Goal: Navigation & Orientation: Find specific page/section

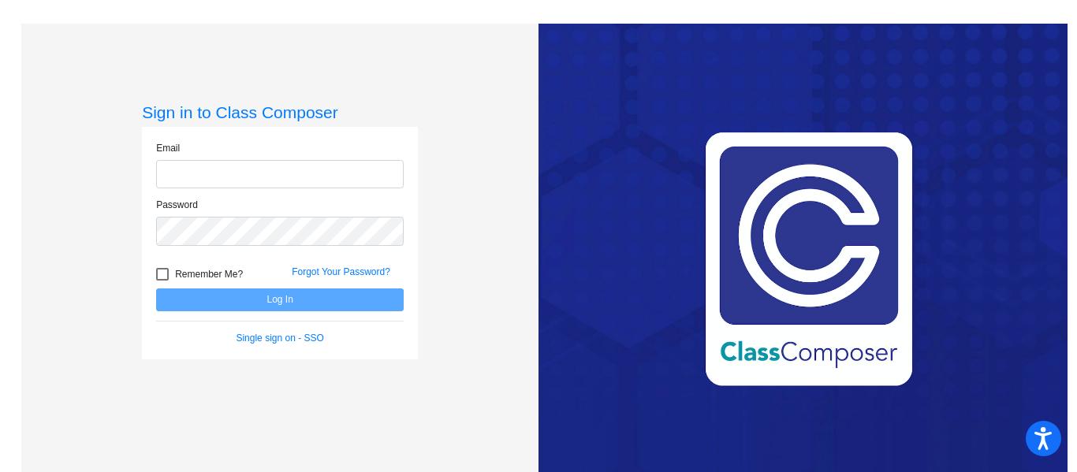
type input "[EMAIL_ADDRESS][DOMAIN_NAME]"
click at [895, 58] on div "Love Class Composer? Share it with a friend! If you're happy with Class Compose…" at bounding box center [803, 260] width 529 height 472
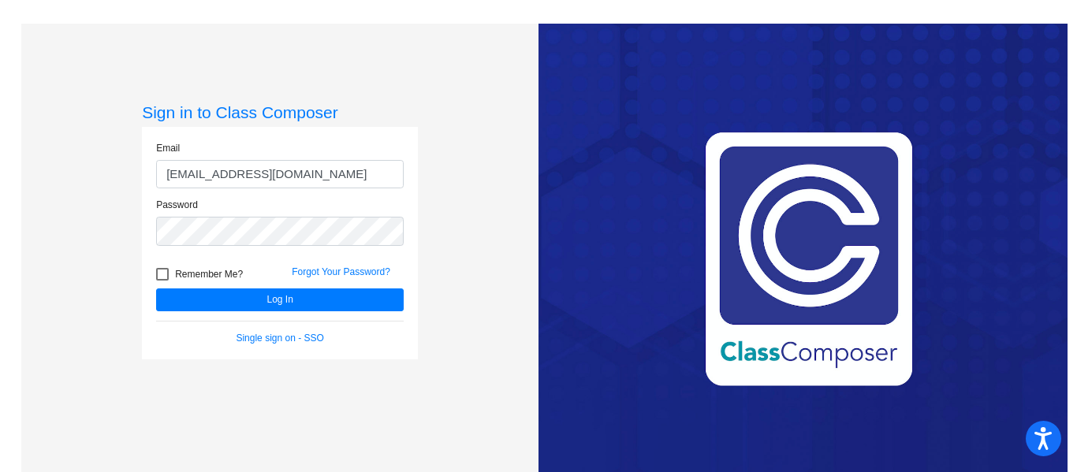
click at [863, 94] on div "Love Class Composer? Share it with a friend! If you're happy with Class Compose…" at bounding box center [803, 260] width 529 height 472
click at [651, 58] on div "Love Class Composer? Share it with a friend! If you're happy with Class Compose…" at bounding box center [803, 260] width 529 height 472
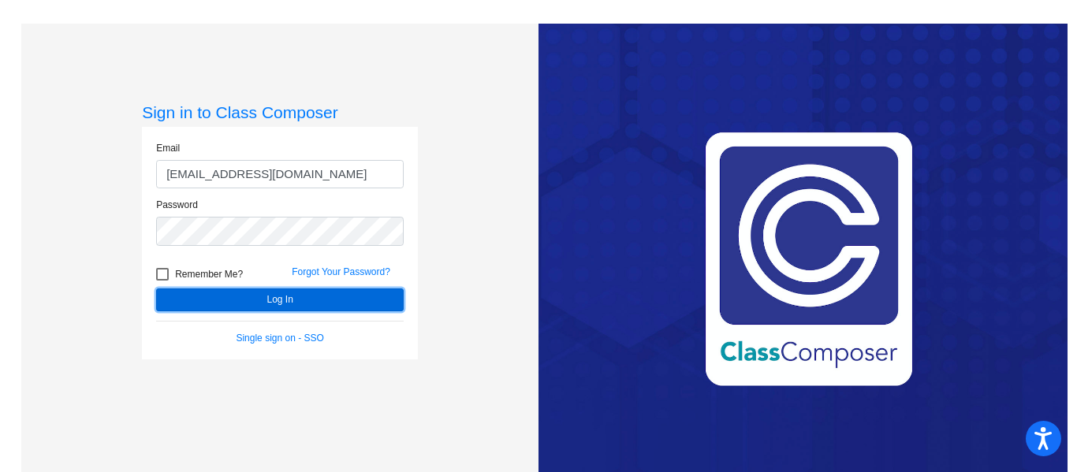
click at [244, 292] on button "Log In" at bounding box center [280, 300] width 248 height 23
